Goal: Task Accomplishment & Management: Manage account settings

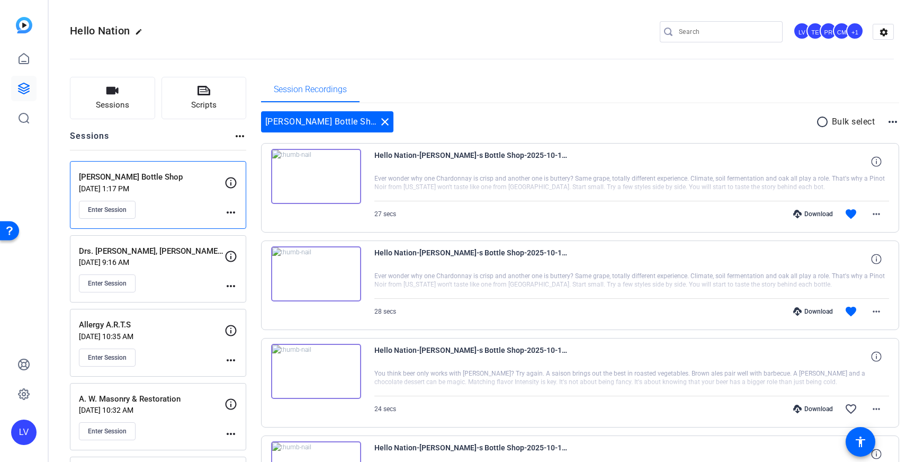
scroll to position [100, 0]
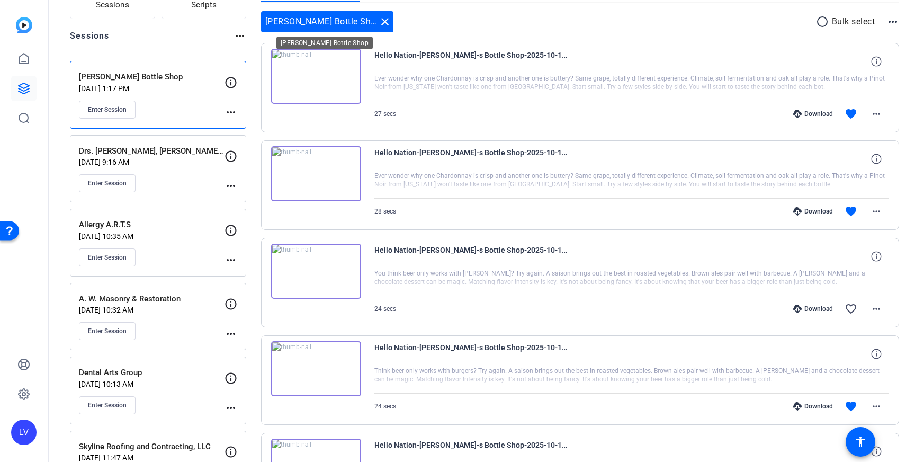
click at [350, 15] on div "[PERSON_NAME] Bottle Shop close" at bounding box center [327, 21] width 132 height 21
click at [379, 20] on mat-icon "close" at bounding box center [385, 21] width 13 height 13
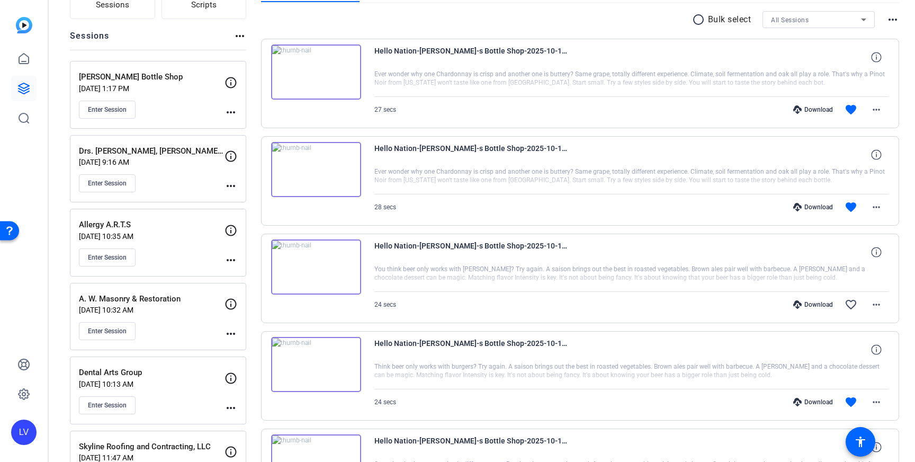
scroll to position [0, 0]
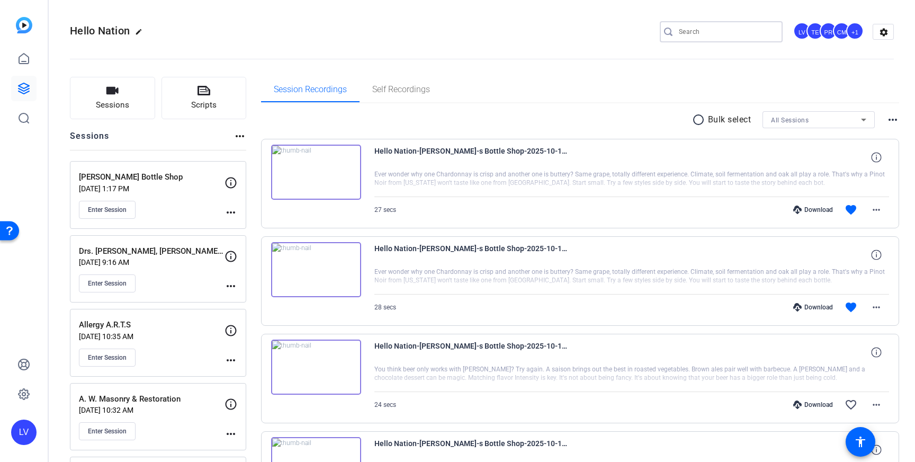
click at [723, 33] on input "Search" at bounding box center [726, 31] width 95 height 13
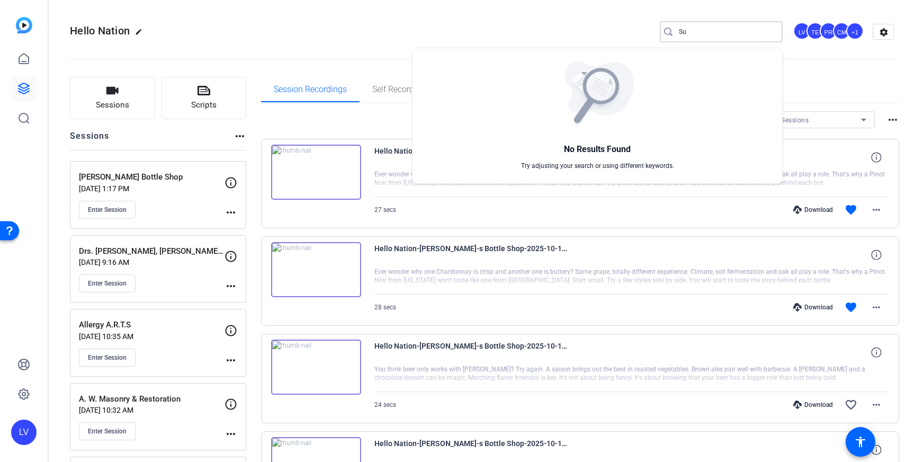
type input "S"
click at [567, 34] on div at bounding box center [457, 231] width 915 height 462
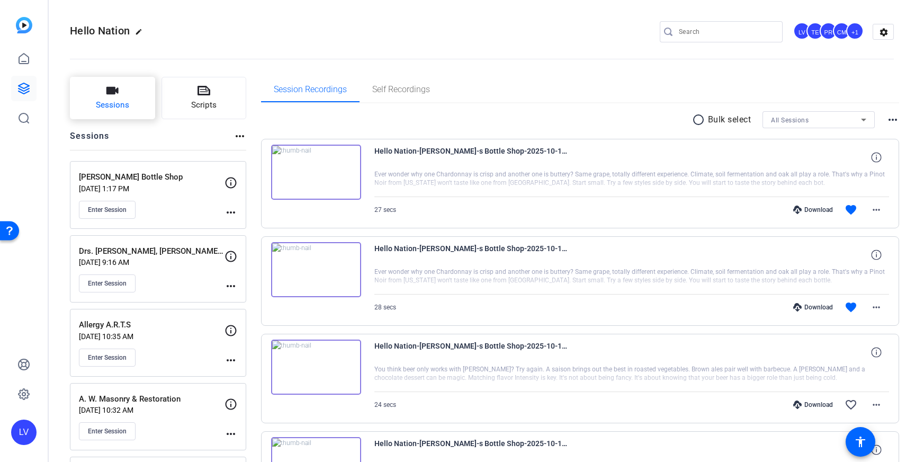
click at [124, 103] on span "Sessions" at bounding box center [112, 105] width 33 height 12
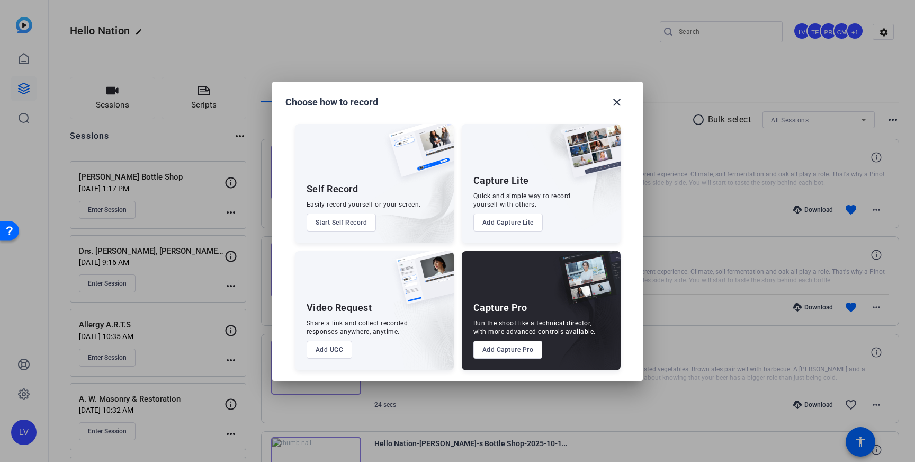
click at [495, 348] on button "Add Capture Pro" at bounding box center [507, 350] width 69 height 18
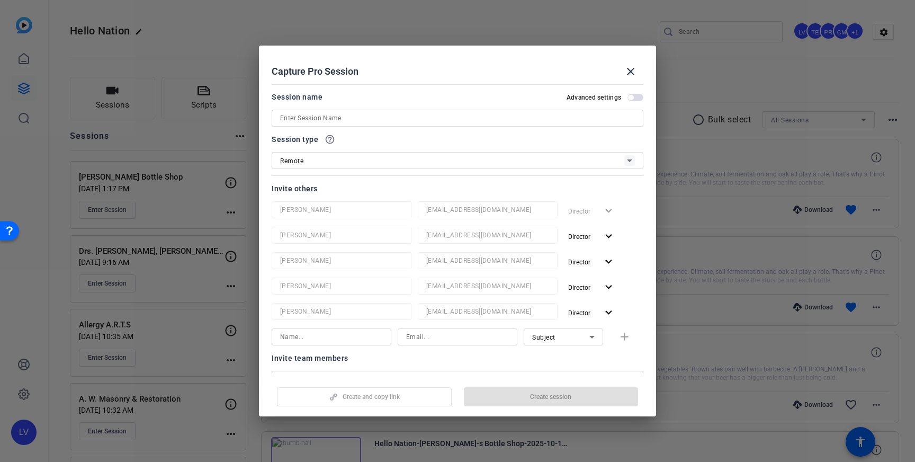
click at [391, 119] on input at bounding box center [457, 118] width 355 height 13
paste input "[PERSON_NAME] Towing & Recovery LLC"
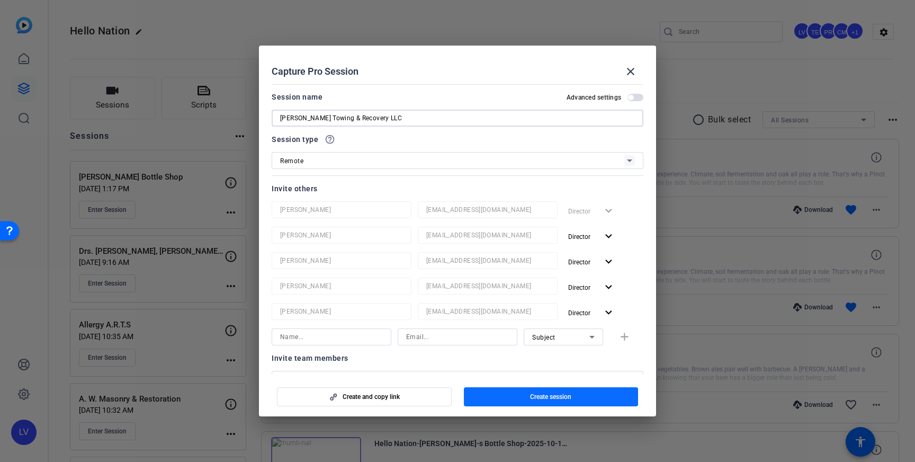
type input "[PERSON_NAME] Towing & Recovery LLC"
click at [541, 403] on span "button" at bounding box center [551, 396] width 175 height 25
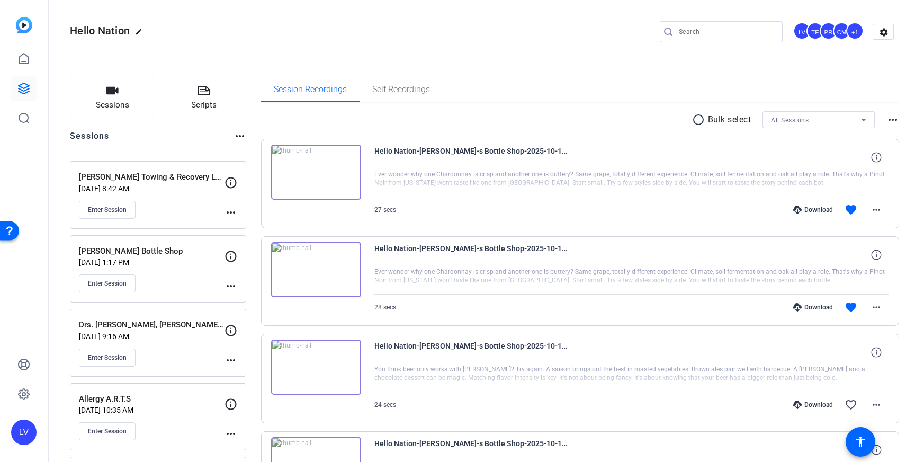
click at [227, 215] on mat-icon "more_horiz" at bounding box center [231, 212] width 13 height 13
click at [239, 225] on span "Edit Session" at bounding box center [257, 227] width 48 height 13
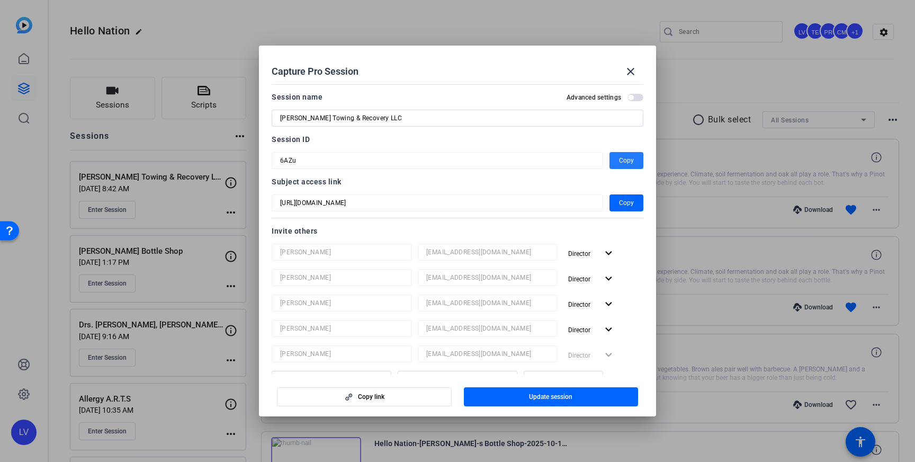
click at [634, 160] on span "button" at bounding box center [627, 160] width 34 height 25
